Goal: Register for event/course

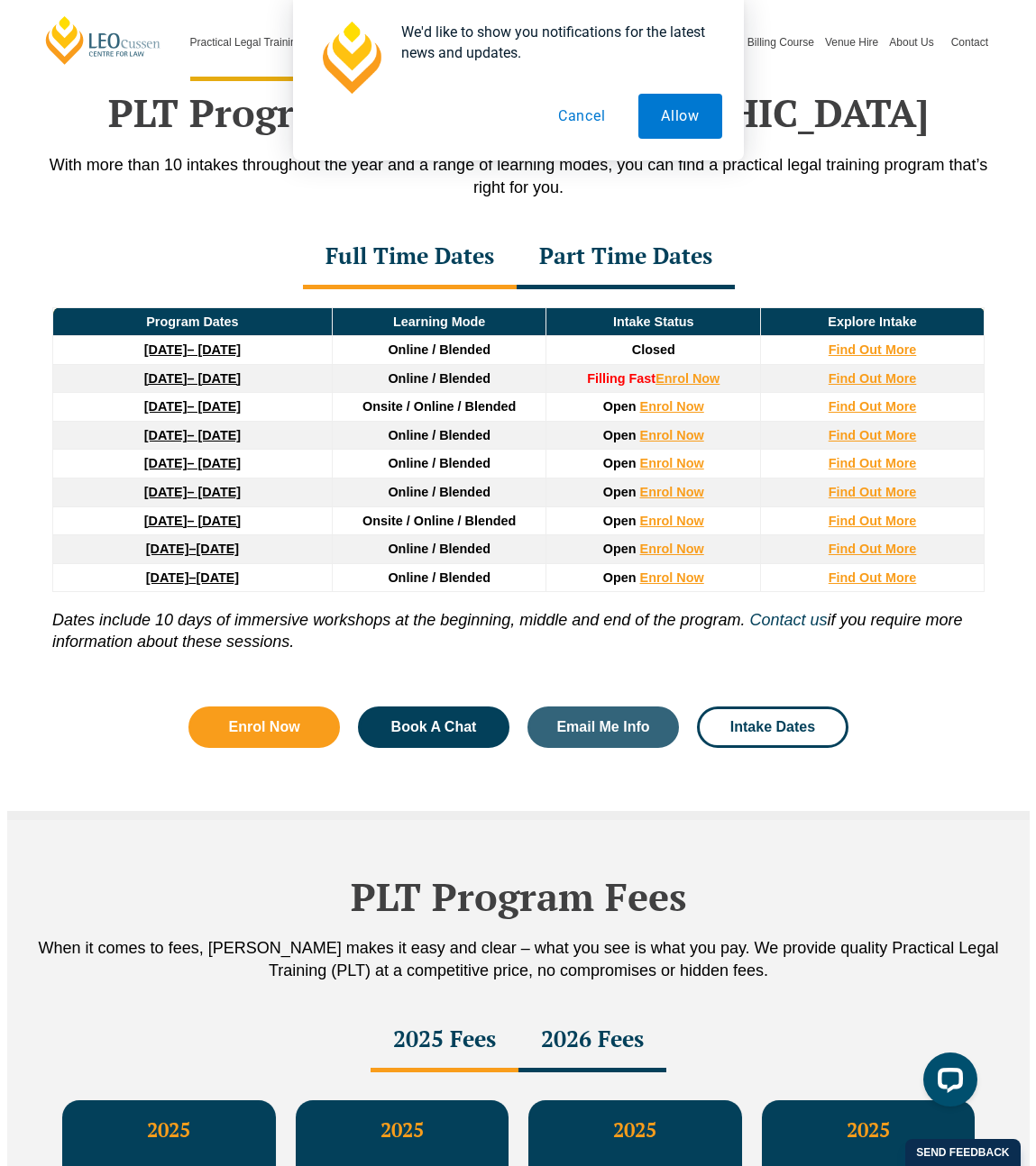
scroll to position [2340, 0]
